Goal: Consume media (video, audio): Consume media (video, audio)

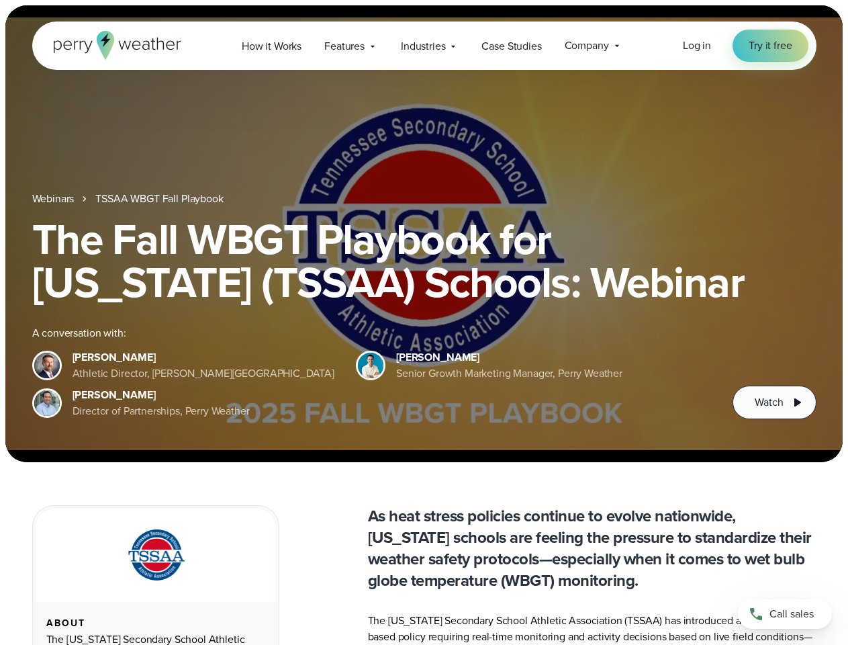
click at [424, 322] on div "The Fall WBGT Playbook for [US_STATE] (TSSAA) Schools: Webinar A conversation w…" at bounding box center [424, 318] width 784 height 201
click at [424, 46] on span "Industries" at bounding box center [423, 46] width 44 height 16
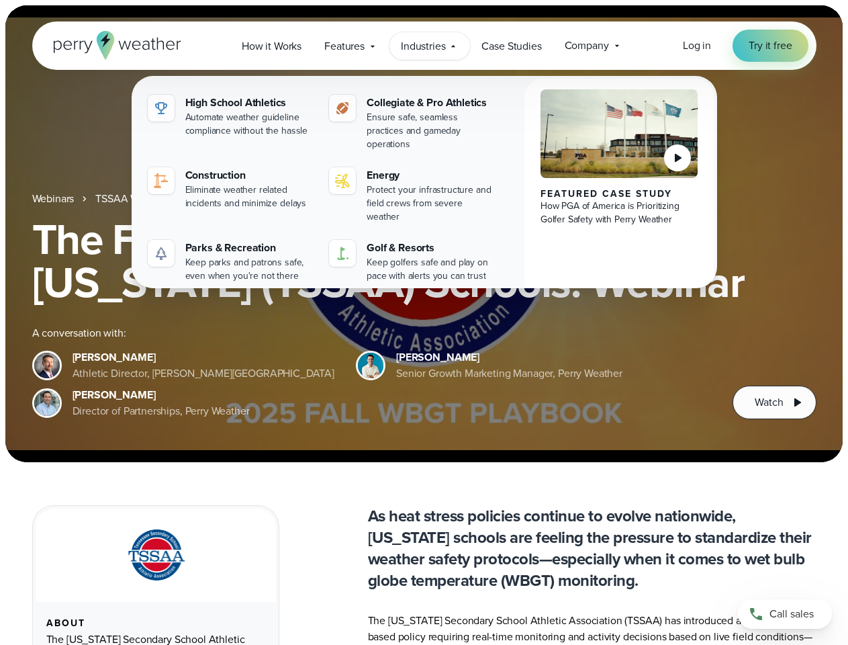
click at [424, 234] on h1 "The Fall WBGT Playbook for [US_STATE] (TSSAA) Schools: Webinar" at bounding box center [424, 261] width 784 height 86
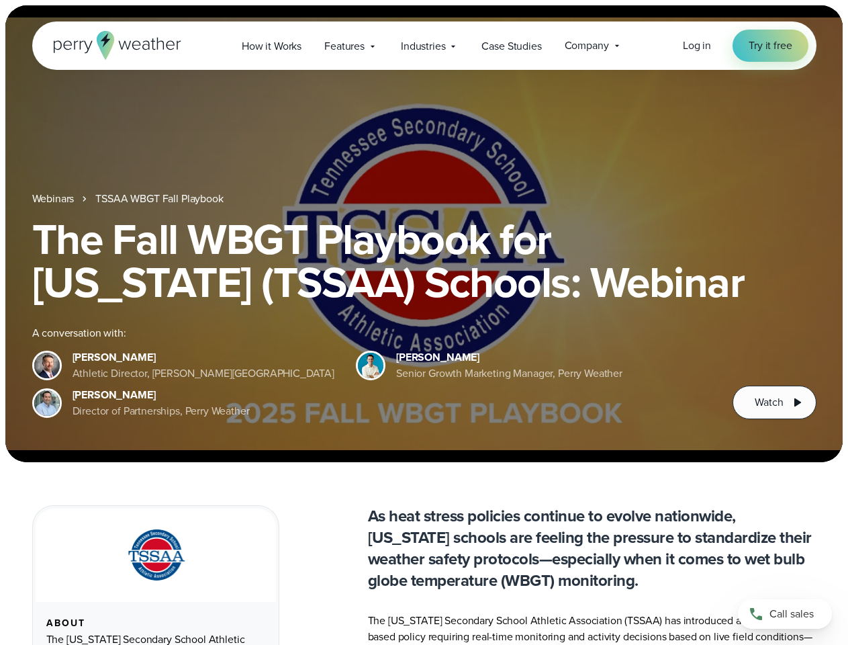
click at [160, 199] on link "TSSAA WBGT Fall Playbook" at bounding box center [159, 199] width 128 height 16
click at [774, 402] on span "Watch" at bounding box center [769, 402] width 28 height 16
